Goal: Task Accomplishment & Management: Use online tool/utility

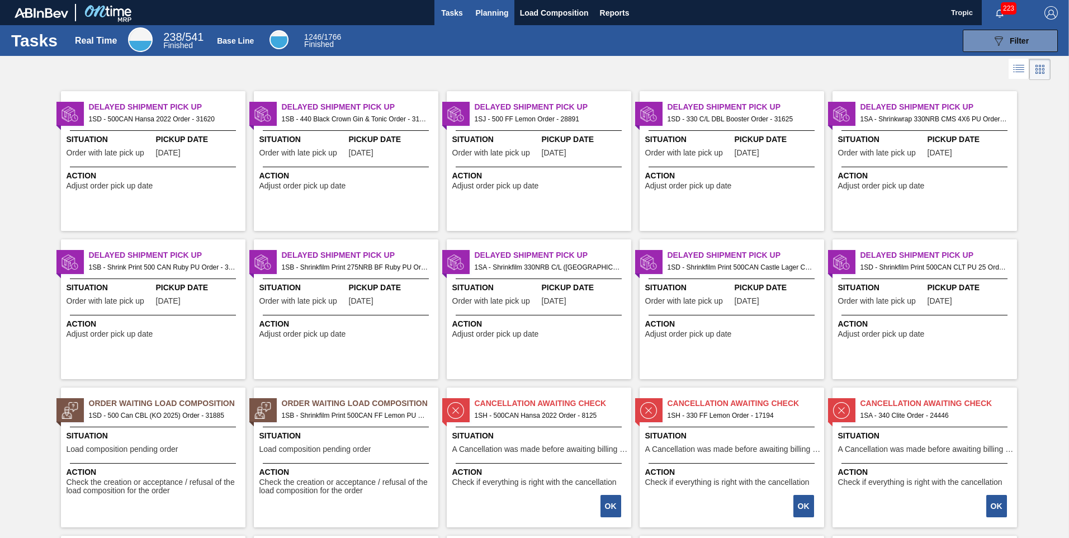
click at [489, 7] on span "Planning" at bounding box center [492, 12] width 33 height 13
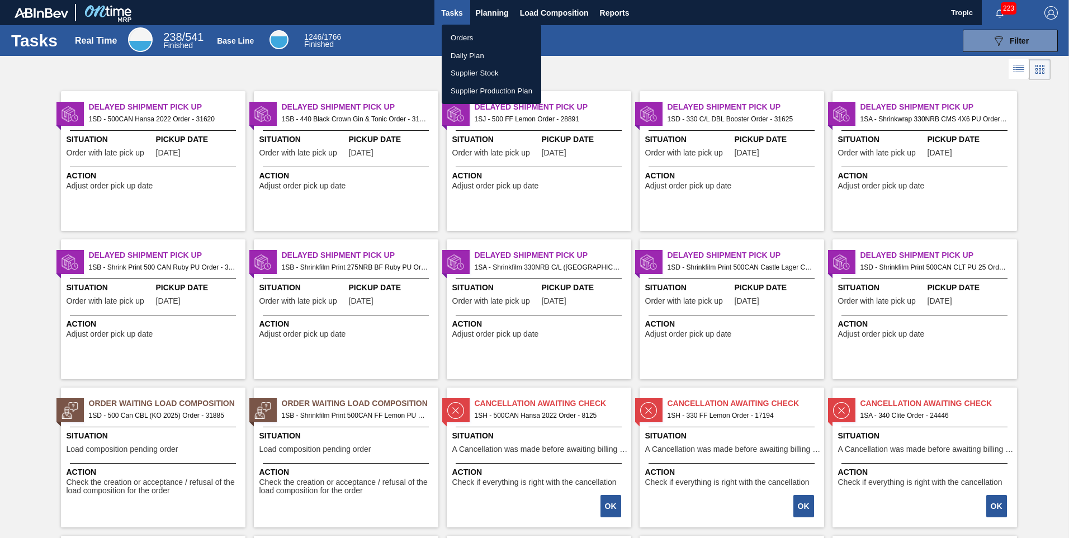
click at [468, 39] on li "Orders" at bounding box center [492, 38] width 100 height 18
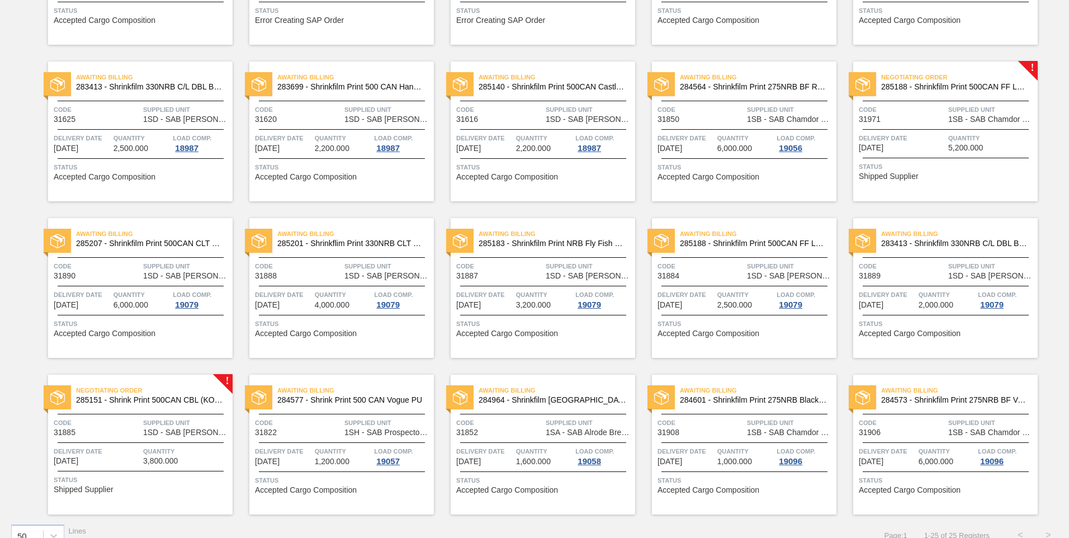
scroll to position [369, 0]
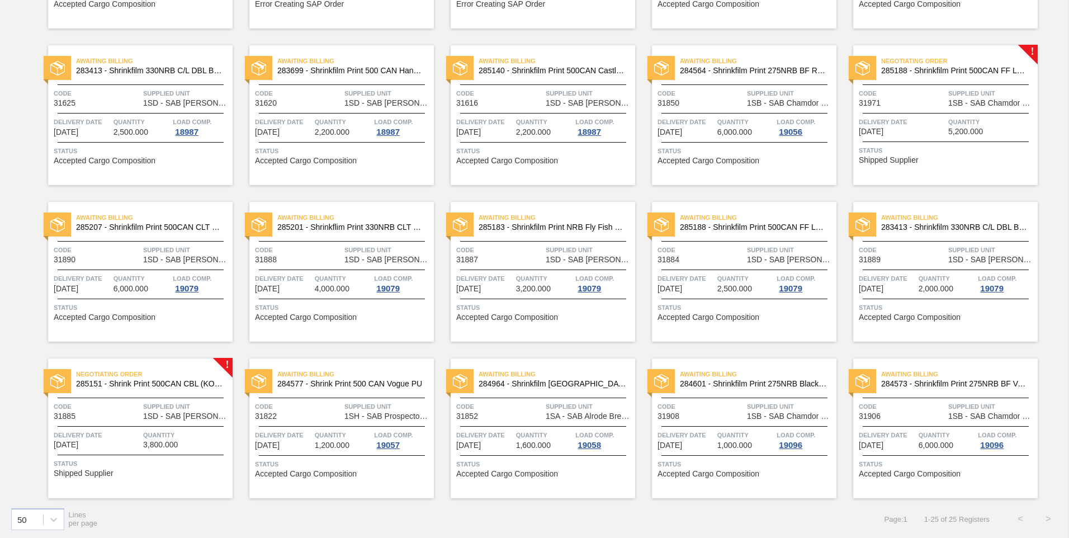
scroll to position [369, 0]
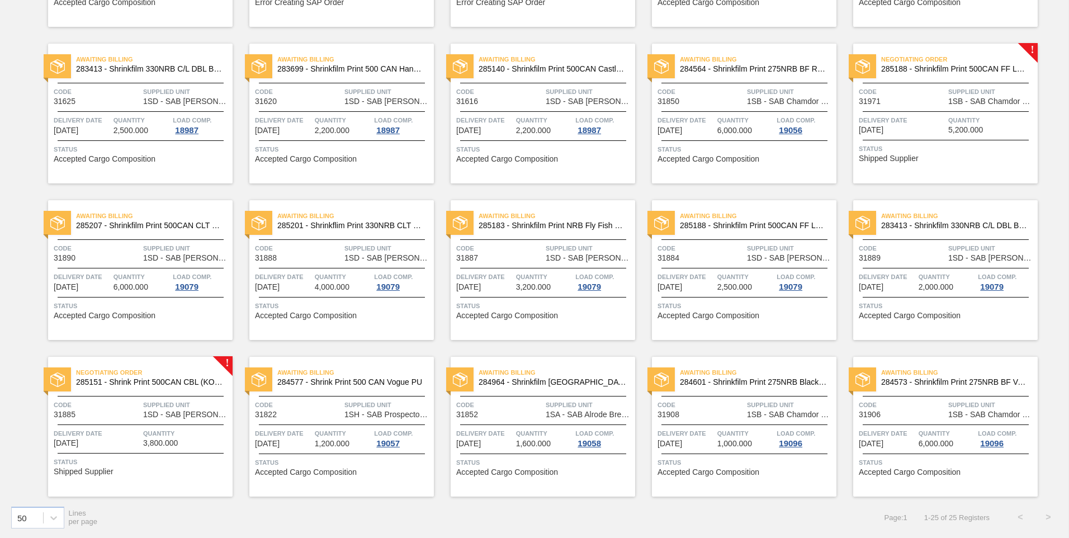
click at [933, 518] on span "1 - 25 of 25 Registers" at bounding box center [956, 517] width 65 height 8
click at [965, 516] on span "1 - 25 of 25 Registers" at bounding box center [956, 517] width 65 height 8
click at [894, 518] on span "Page : 1" at bounding box center [896, 517] width 23 height 8
click at [931, 517] on span "1 - 25 of 25 Registers" at bounding box center [956, 517] width 65 height 8
click at [51, 521] on icon at bounding box center [53, 517] width 11 height 11
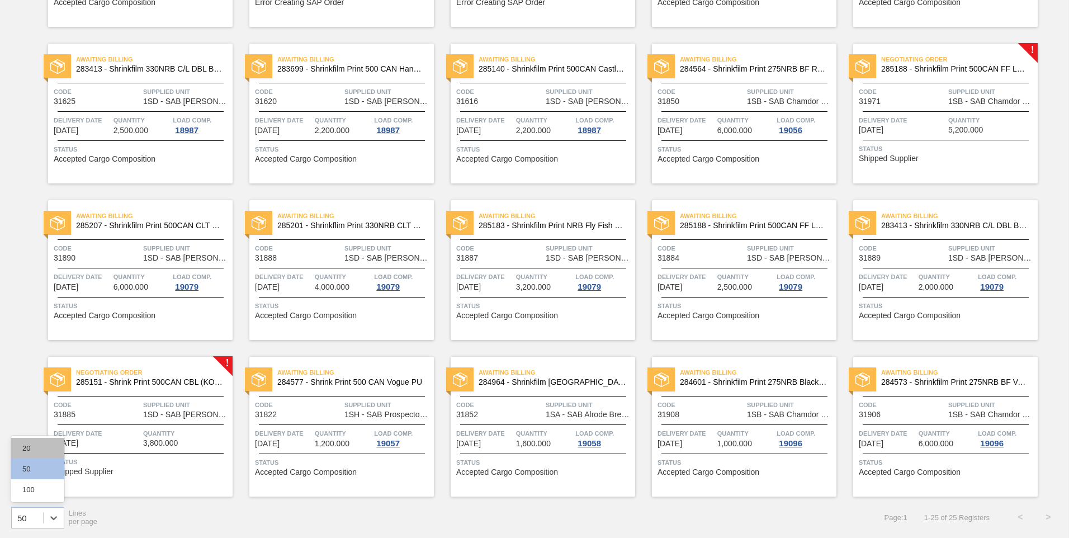
click at [33, 451] on div "20" at bounding box center [37, 448] width 53 height 21
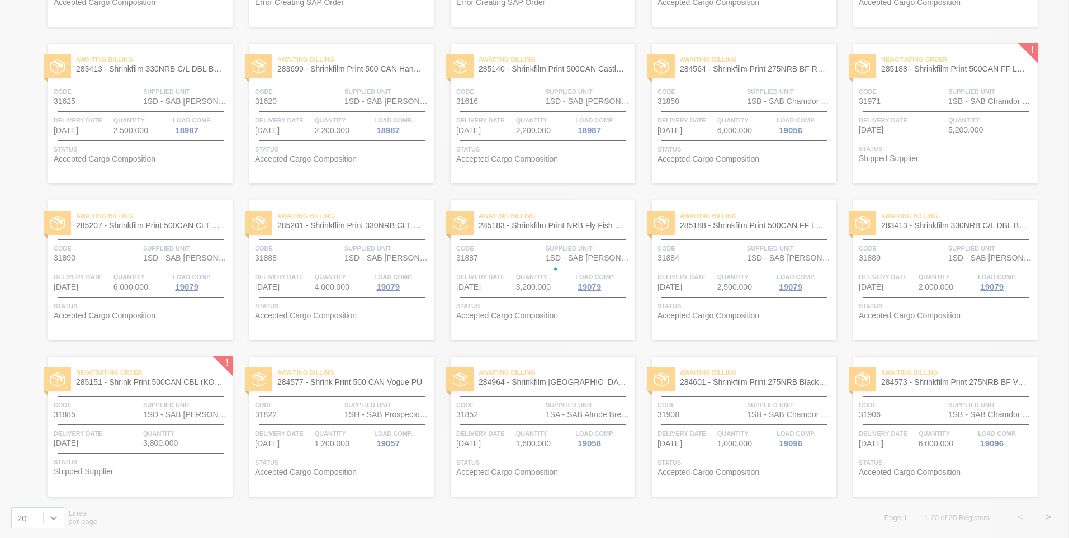
scroll to position [212, 0]
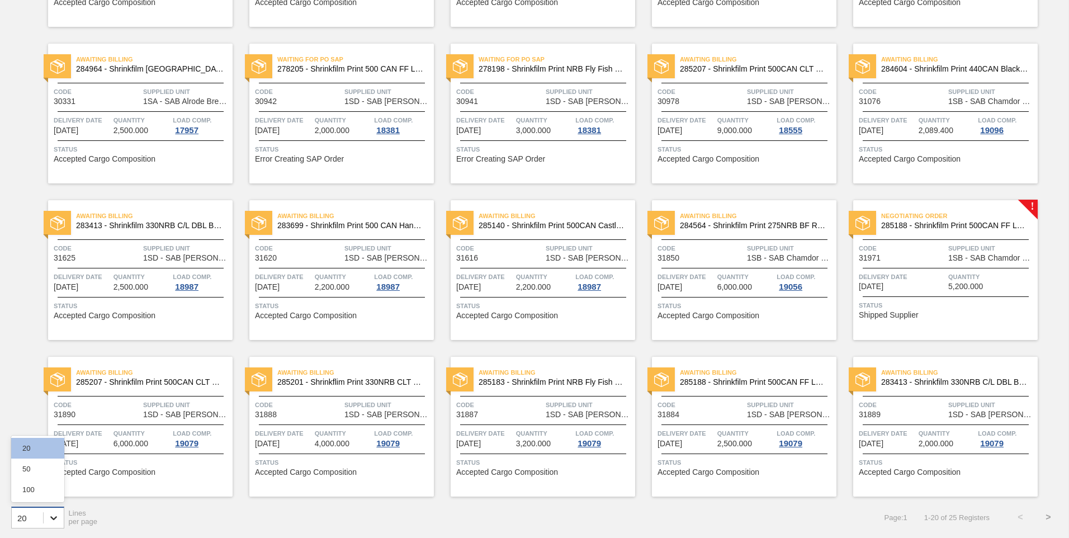
click at [57, 518] on icon at bounding box center [53, 517] width 11 height 11
click at [134, 504] on div "option 20, selected. option 50 focused, 2 of 3. 3 results available. Use Up and…" at bounding box center [534, 517] width 1069 height 41
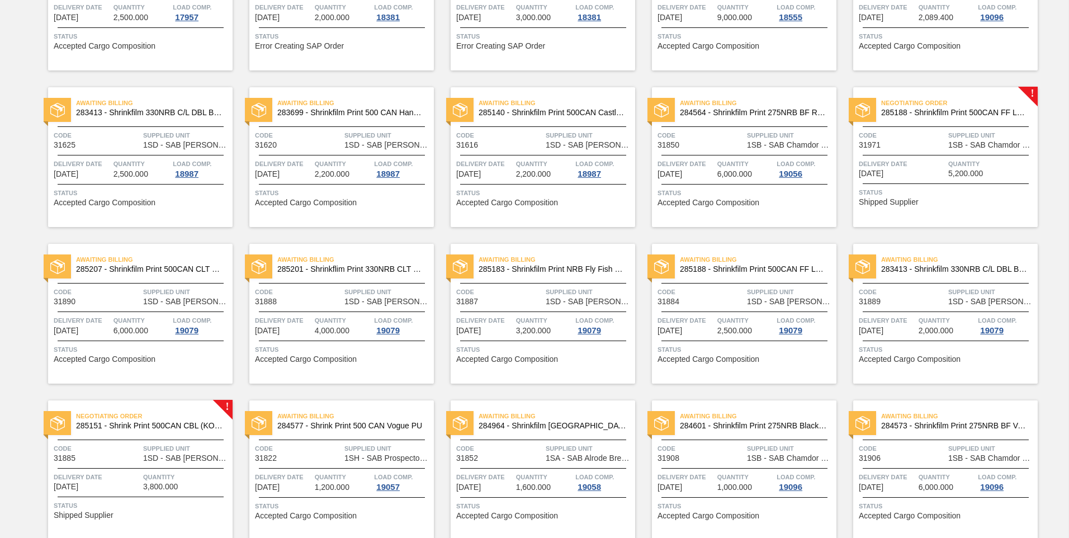
scroll to position [369, 0]
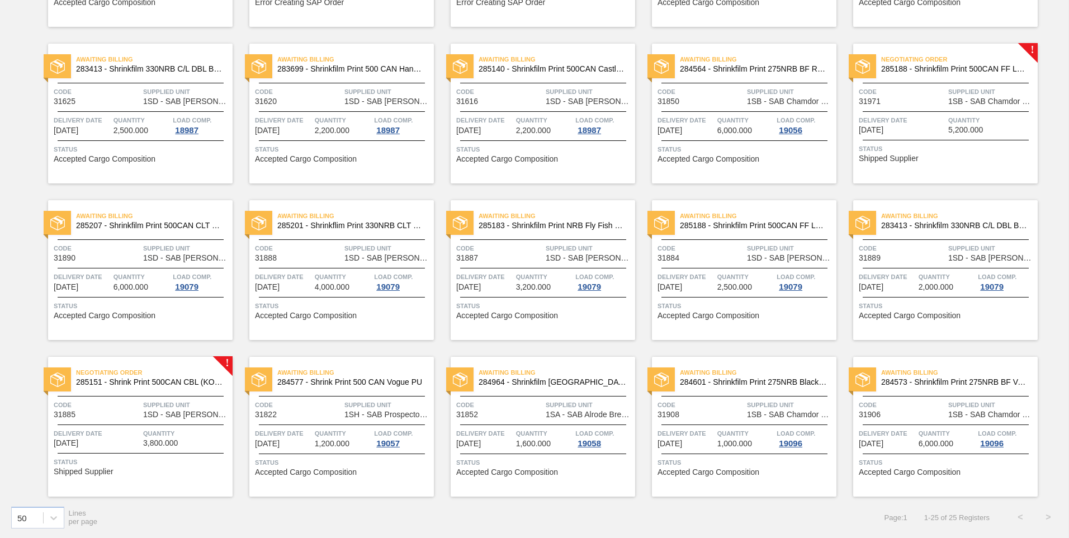
click at [885, 154] on span "Shipped Supplier" at bounding box center [889, 158] width 60 height 8
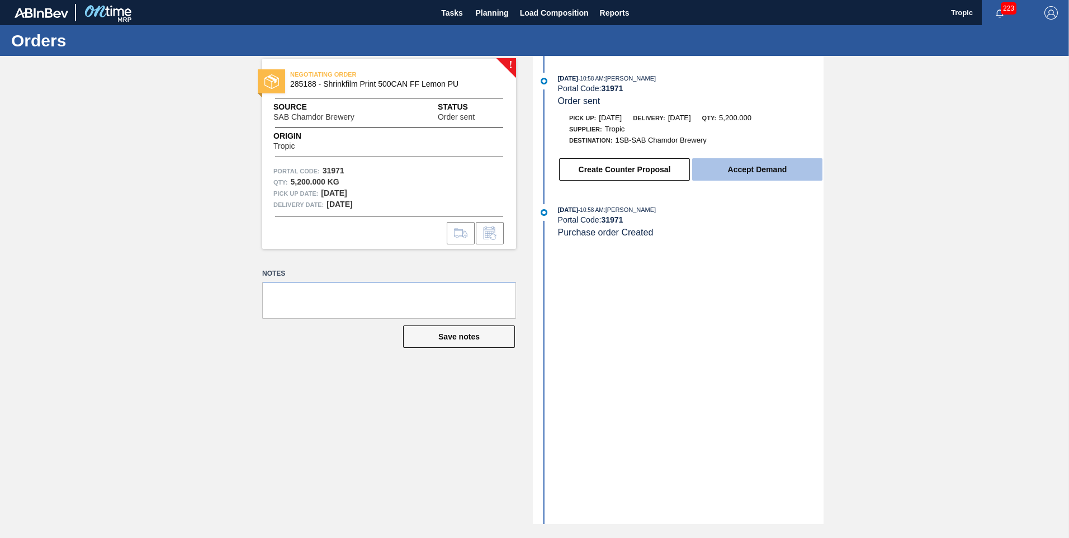
click at [739, 163] on button "Accept Demand" at bounding box center [757, 169] width 130 height 22
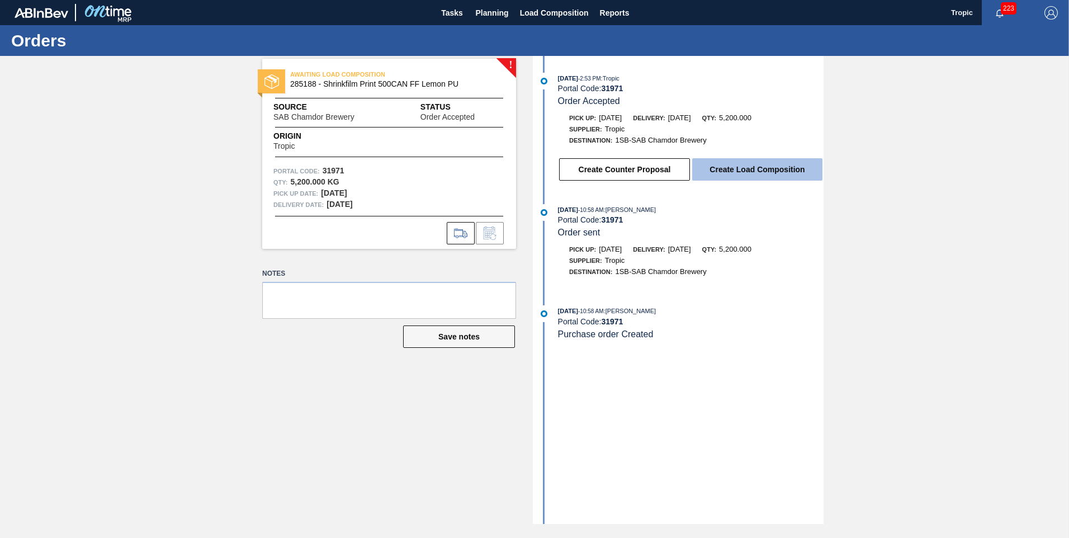
click at [743, 172] on button "Create Load Composition" at bounding box center [757, 169] width 130 height 22
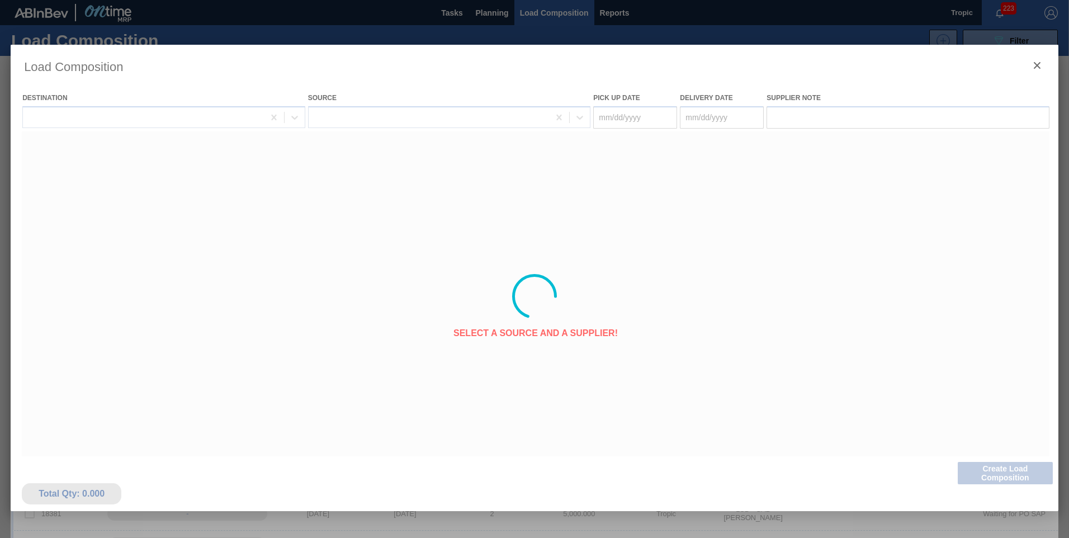
type Date "[DATE]"
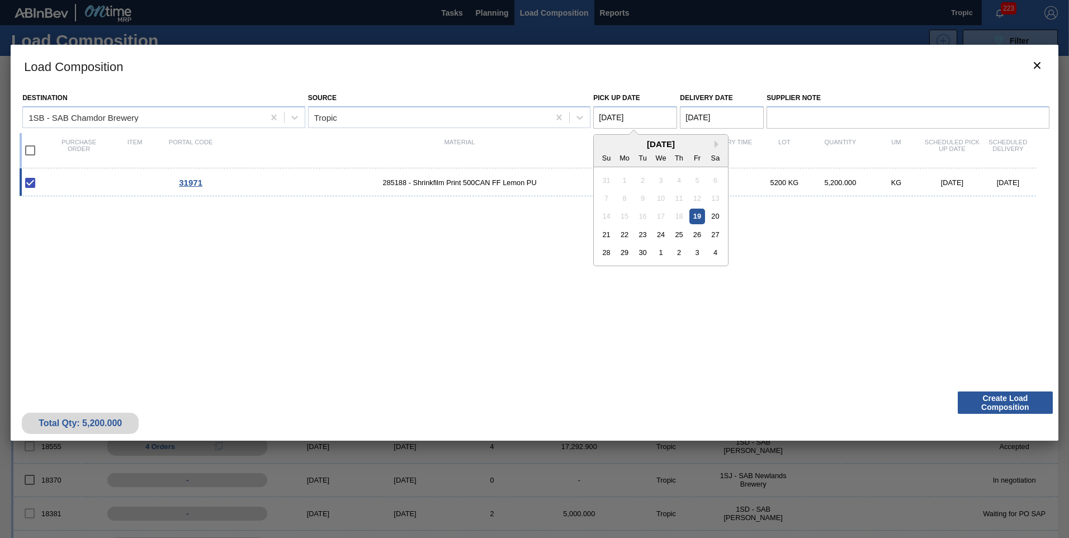
click at [606, 112] on Date "[DATE]" at bounding box center [635, 117] width 84 height 22
click at [628, 240] on div "22" at bounding box center [624, 234] width 15 height 15
type Date "[DATE]"
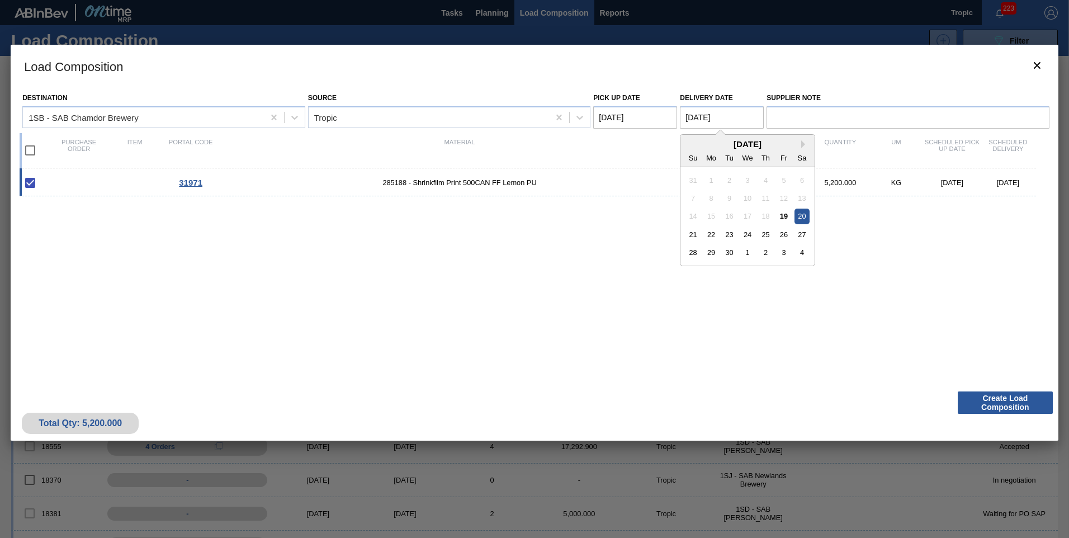
click at [726, 122] on Date "[DATE]" at bounding box center [722, 117] width 84 height 22
click at [733, 234] on div "23" at bounding box center [729, 234] width 15 height 15
type Date "[DATE]"
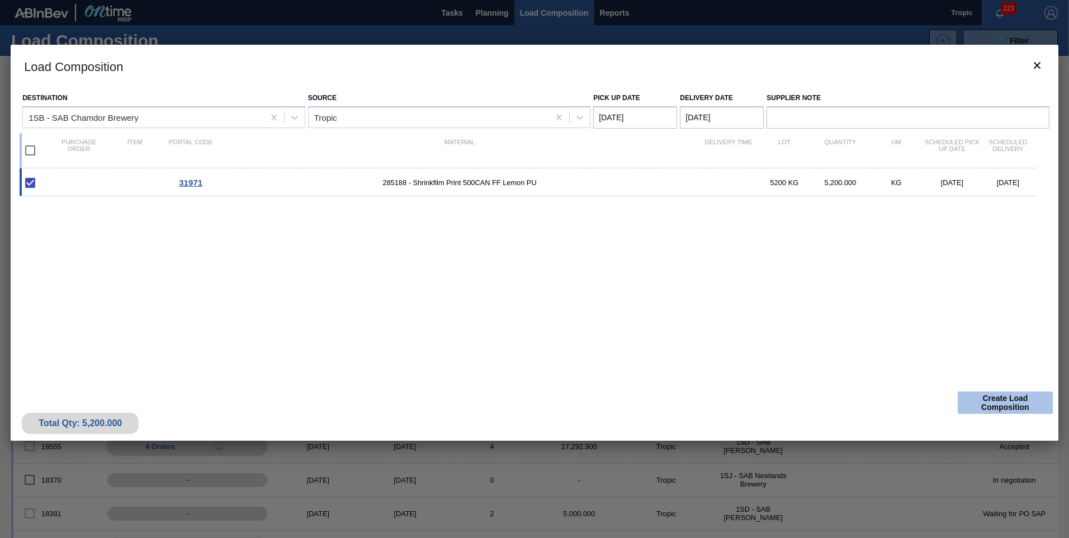
click at [999, 401] on button "Create Load Composition" at bounding box center [1005, 402] width 95 height 22
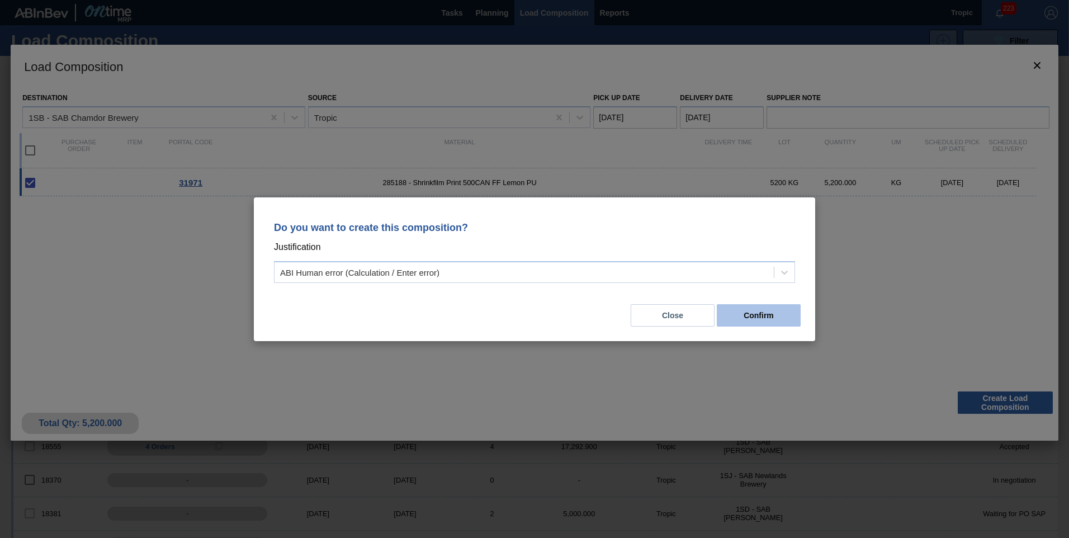
click at [764, 321] on button "Confirm" at bounding box center [759, 315] width 84 height 22
